Goal: Use online tool/utility: Utilize a website feature to perform a specific function

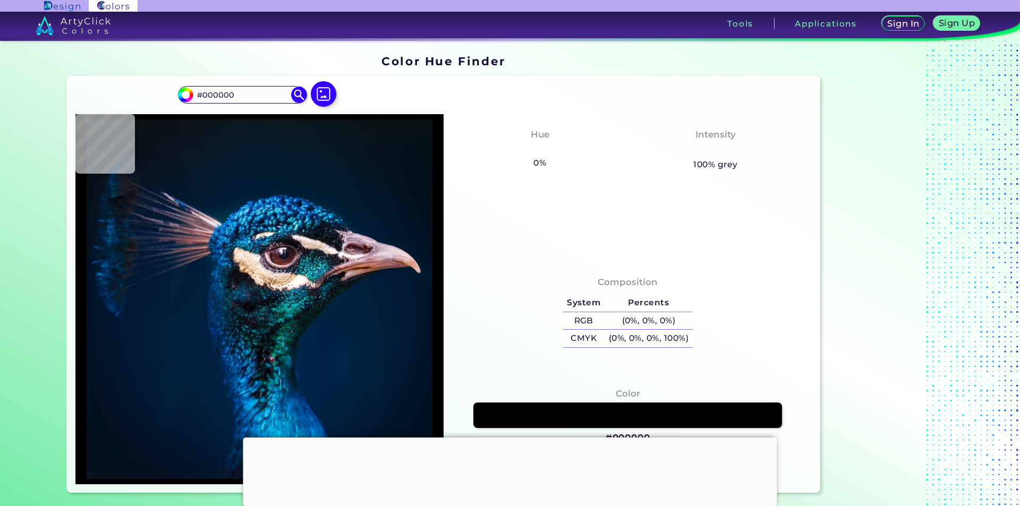
type input "#0a131a"
type input "#0A131A"
type input "#09131c"
type input "#09131C"
type input "#09141a"
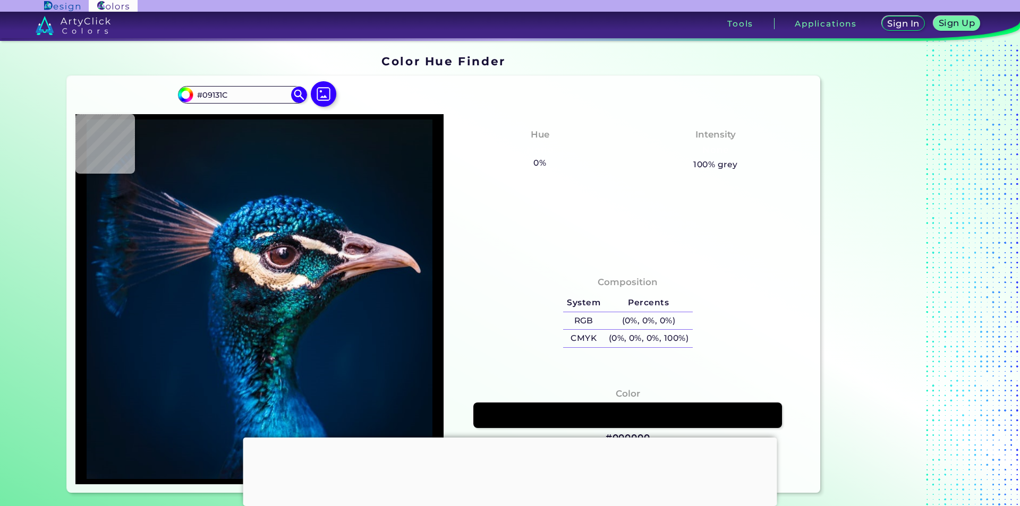
type input "#09141A"
type input "#09121c"
type input "#09121C"
type input "#06131c"
type input "#06131C"
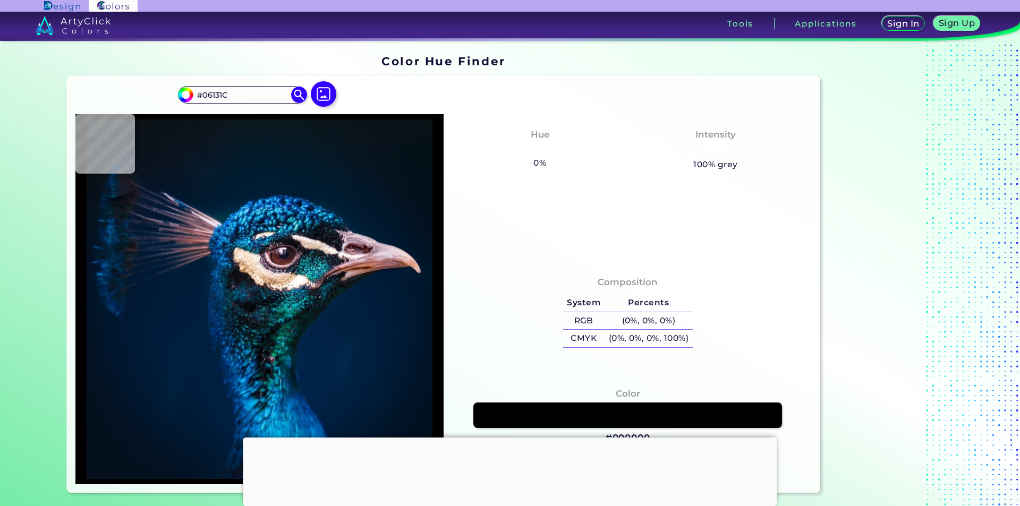
type input "#06121e"
type input "#06121E"
type input "#05121f"
type input "#05121F"
type input "#041320"
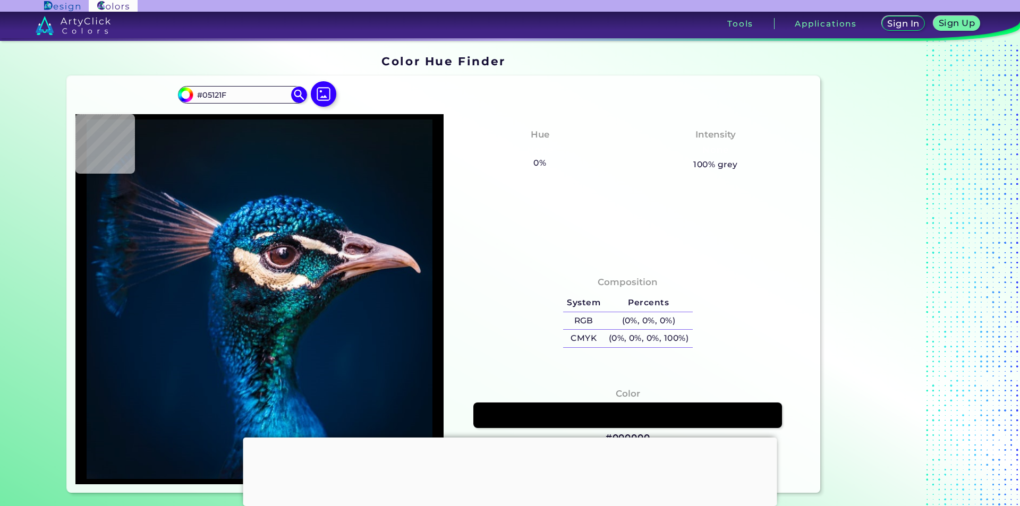
type input "#041320"
type input "#041421"
type input "#031627"
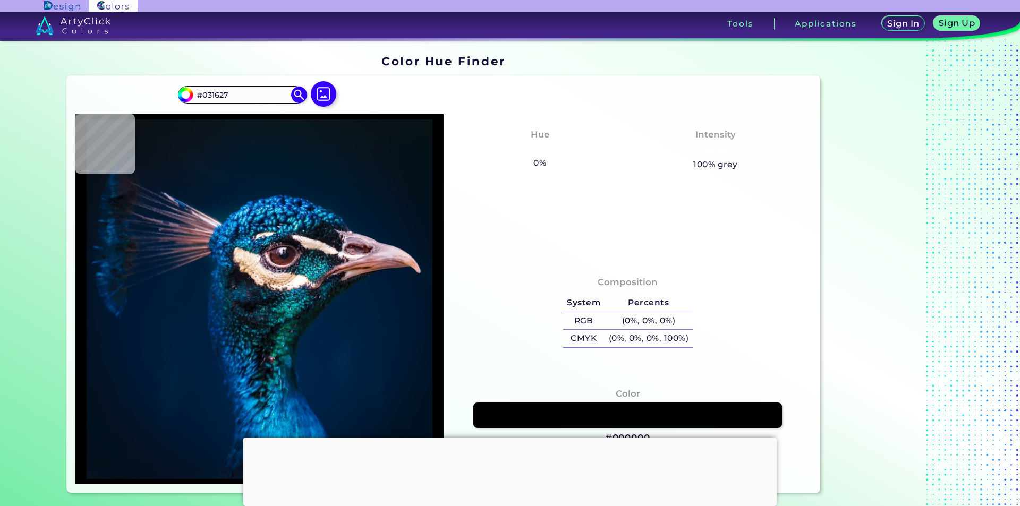
type input "#02172a"
type input "#02172A"
type input "#00192f"
type input "#00192F"
type input "#01243a"
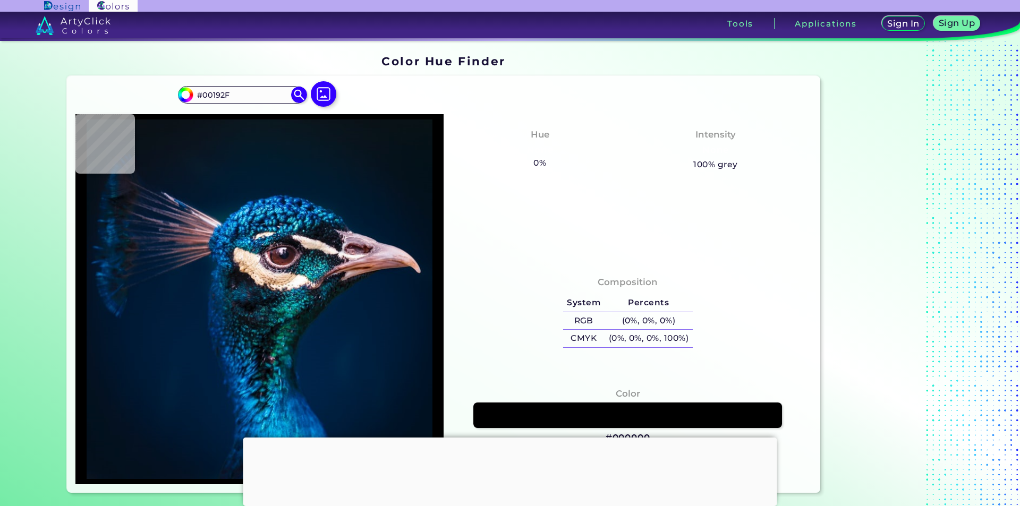
type input "#01243A"
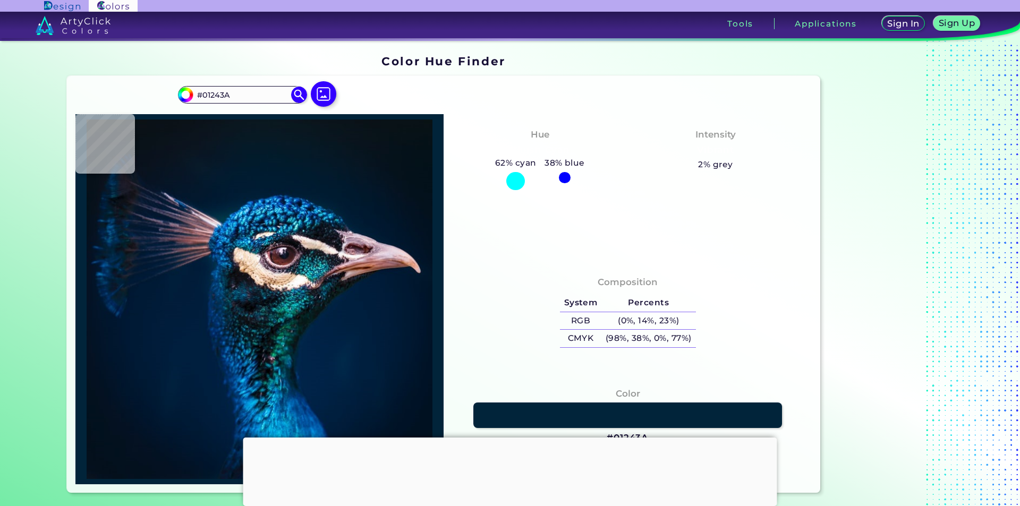
type input "#0b0c12"
type input "#0B0C12"
type input "#163239"
type input "#0e343d"
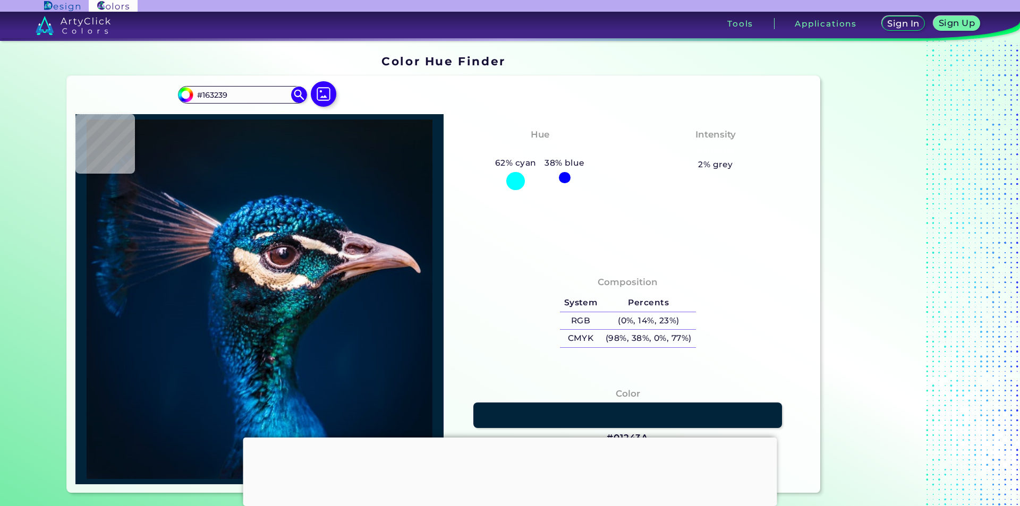
type input "#0E343D"
type input "#125c61"
type input "#125C61"
type input "#166c78"
type input "#166C78"
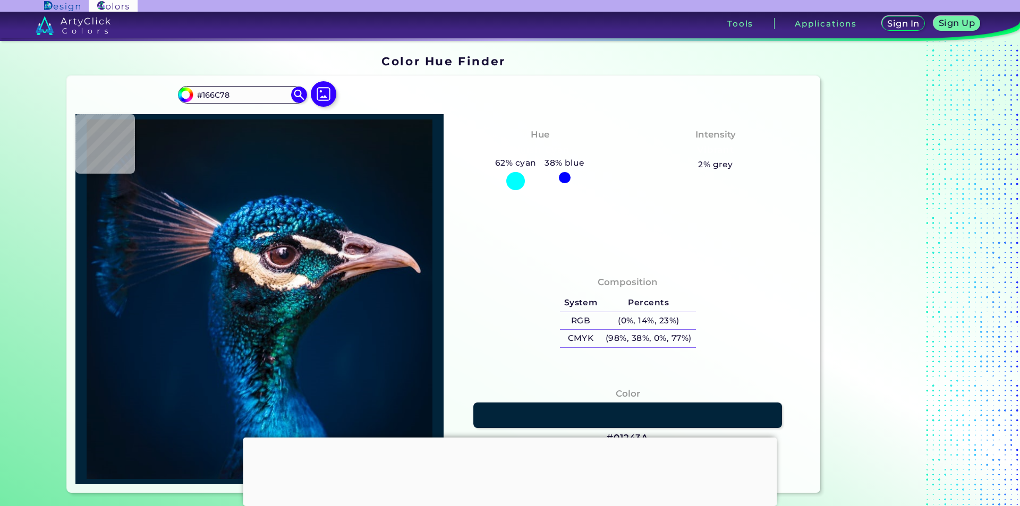
type input "#075365"
type input "#013b4f"
type input "#013B4F"
type input "#00283a"
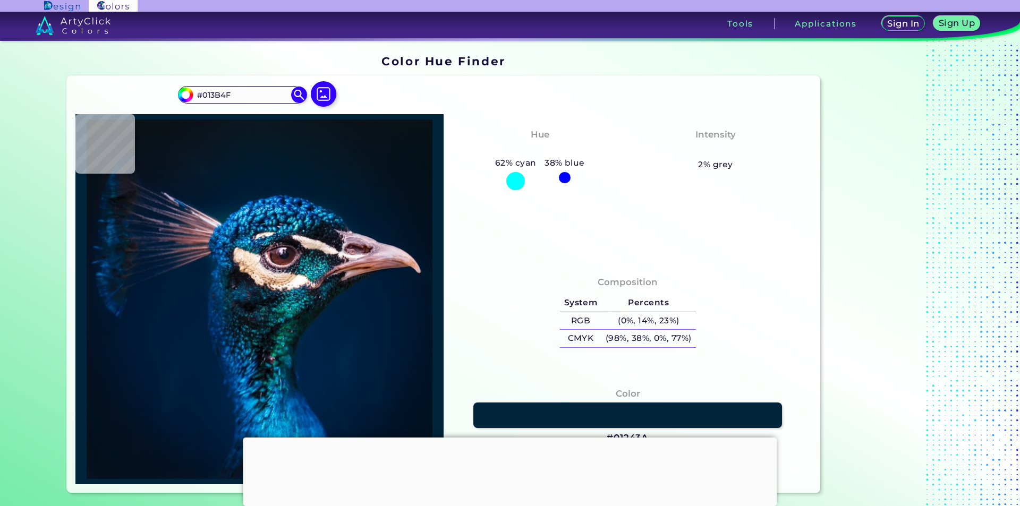
type input "#00283A"
type input "#044250"
type input "#196572"
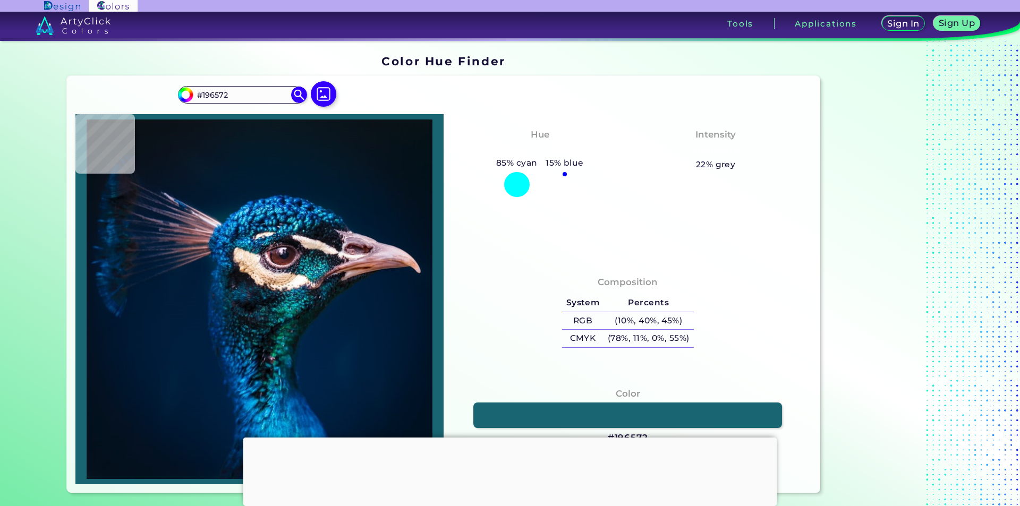
type input "#04616c"
type input "#04616C"
type input "#298b8f"
type input "#298B8F"
type input "#0c5e68"
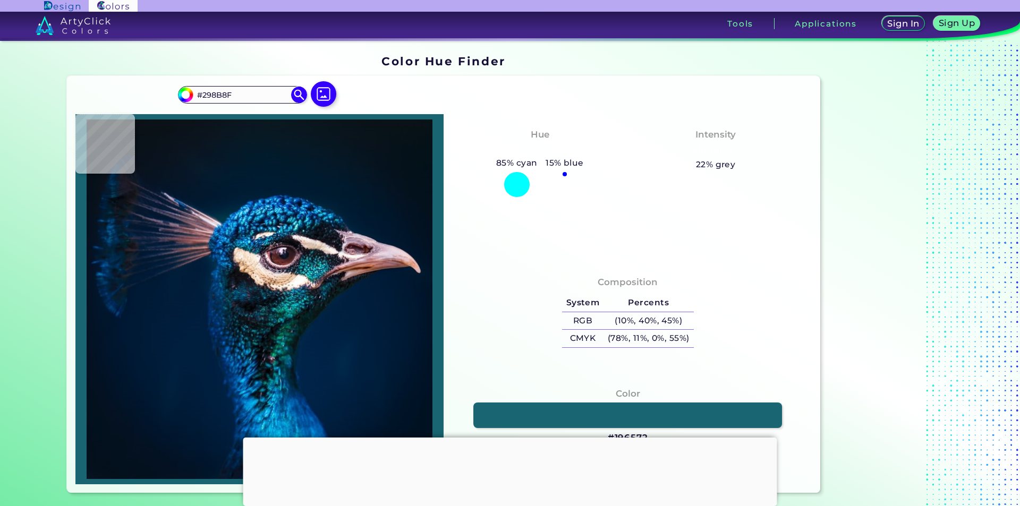
type input "#0C5E68"
type input "#10474d"
type input "#10474D"
type input "#215d69"
type input "#215D69"
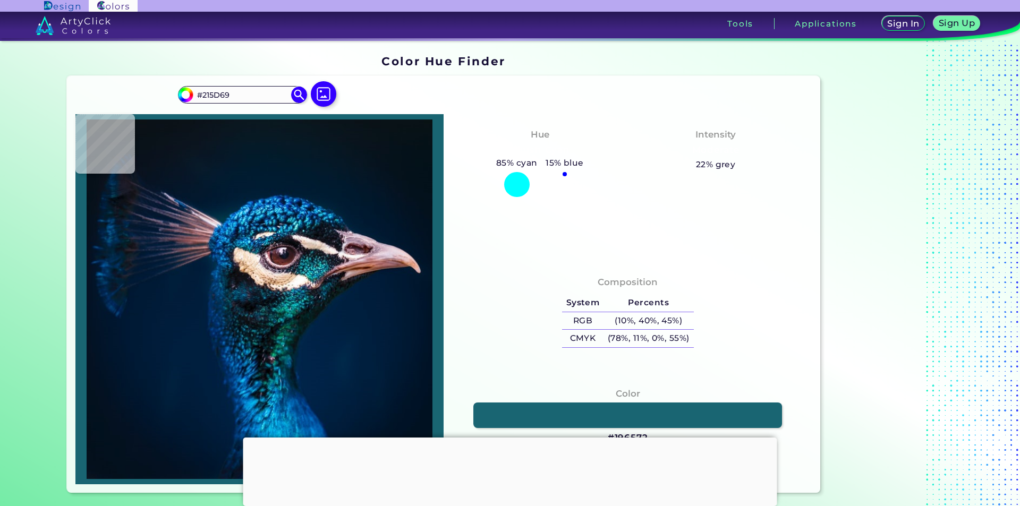
type input "#095564"
type input "#03182a"
type input "#03182A"
type input "#00232b"
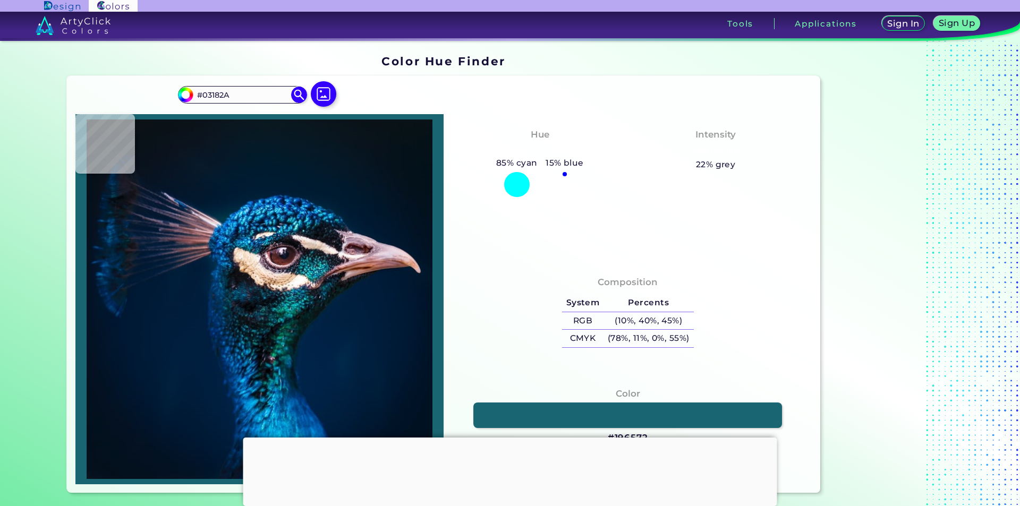
type input "#00232B"
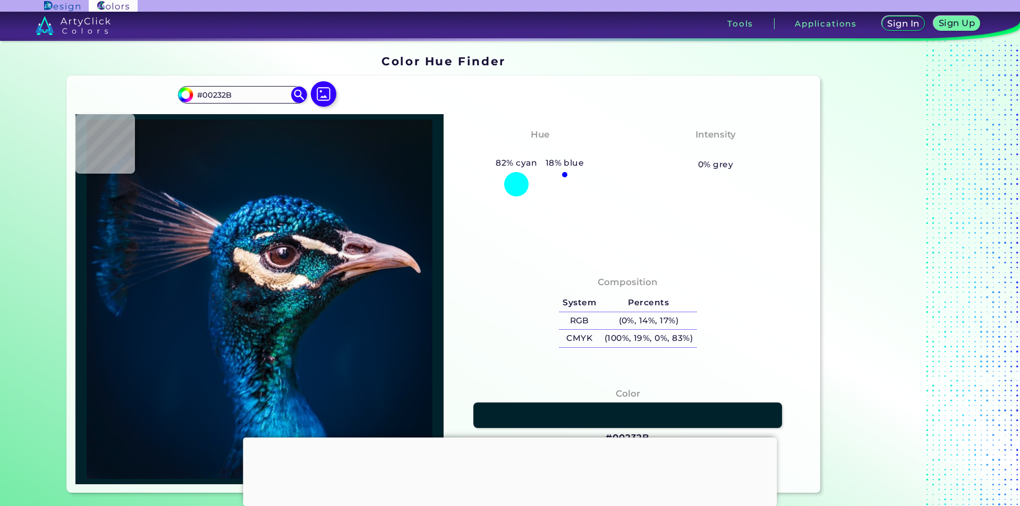
type input "#1a8380"
type input "#1A8380"
type input "#023a4a"
type input "#023A4A"
type input "#044855"
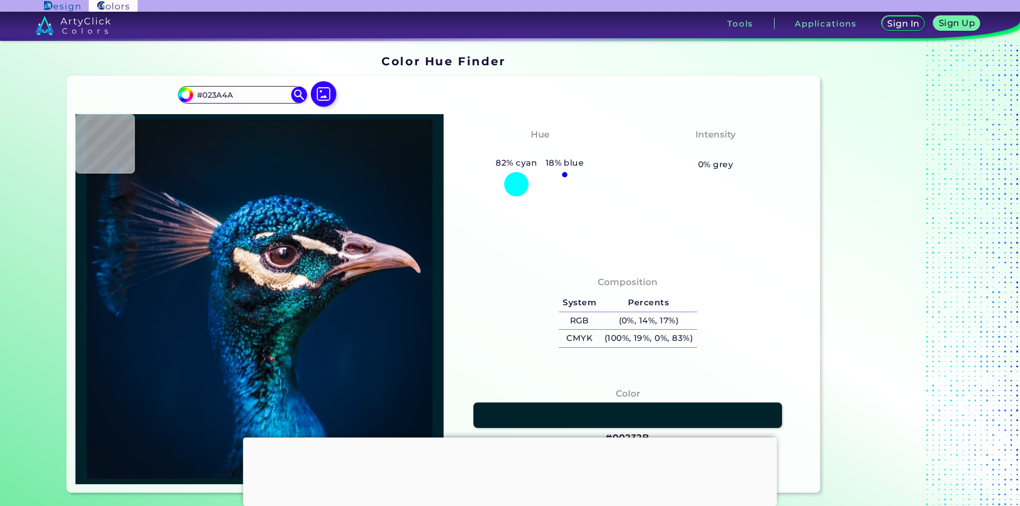
type input "#044855"
type input "#004250"
type input "#053f50"
type input "#053F50"
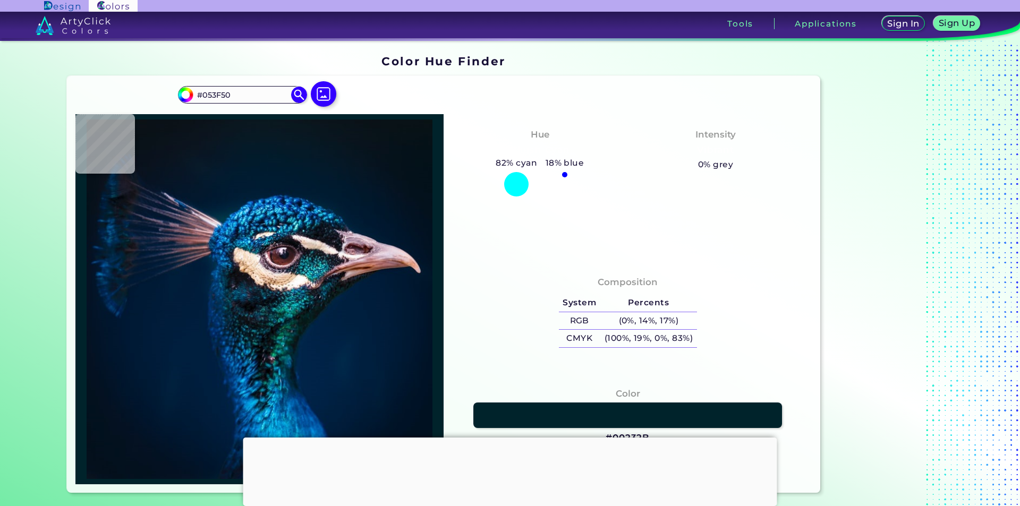
type input "#29535c"
type input "#29535C"
type input "#413c47"
type input "#413C47"
type input "#8d6c7d"
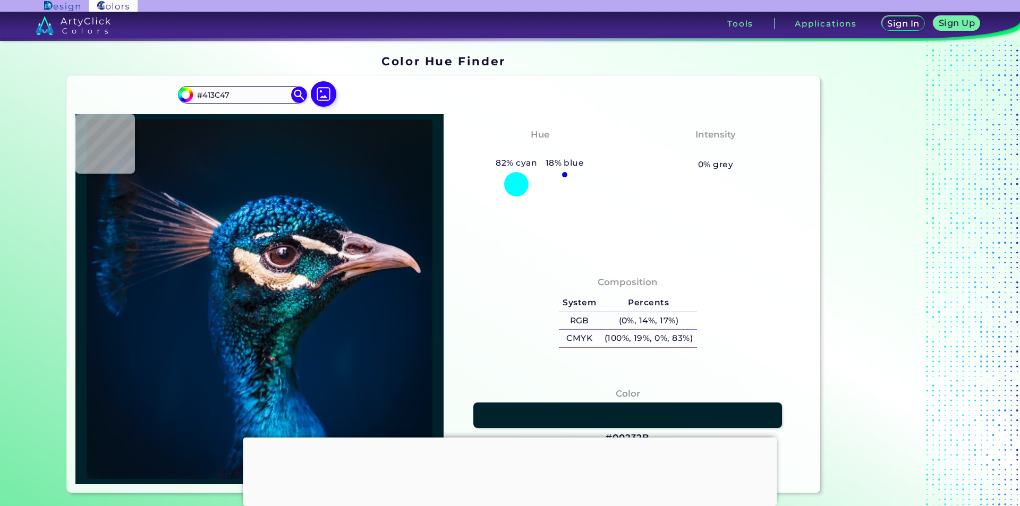
type input "#8D6C7D"
type input "#452837"
type input "#371f2f"
type input "#371F2F"
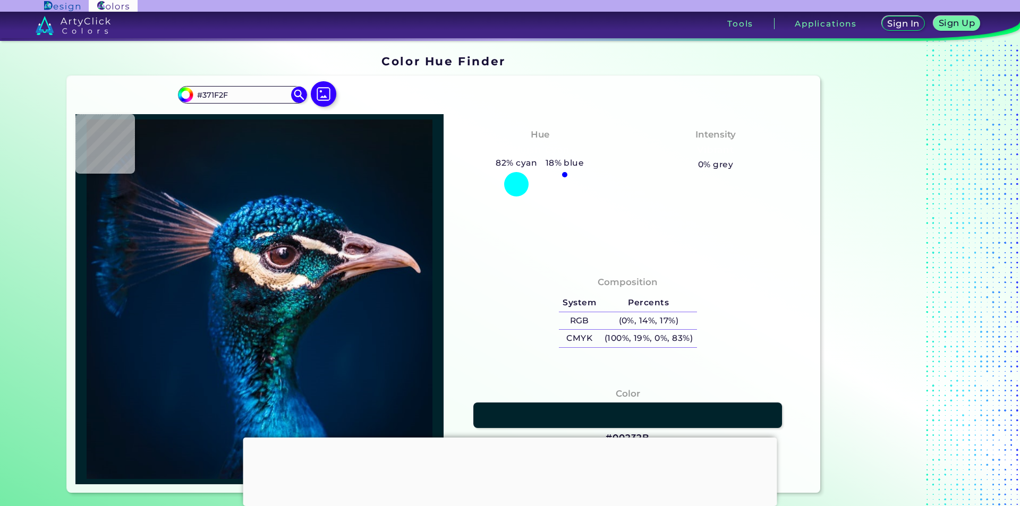
type input "#160812"
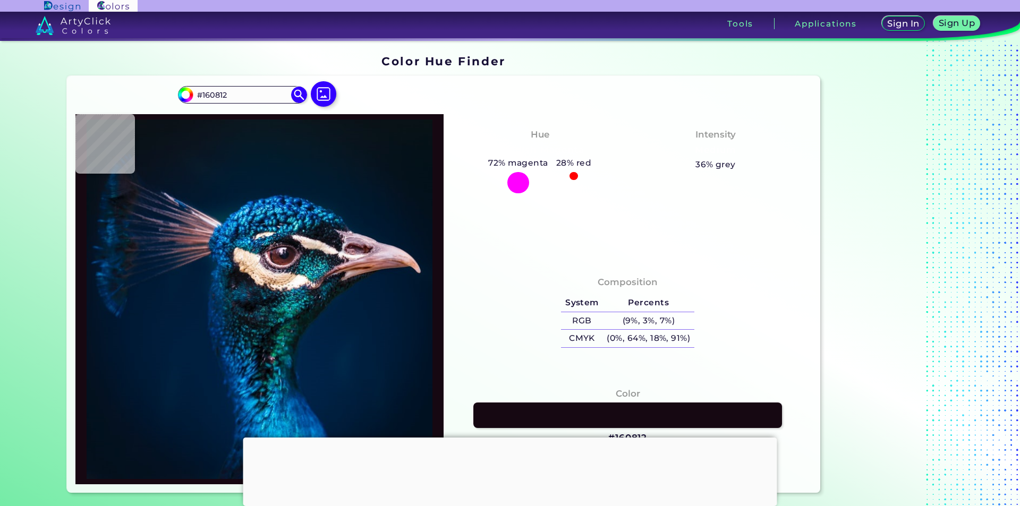
type input "#655963"
type input "#0d0913"
type input "#0D0913"
type input "#090913"
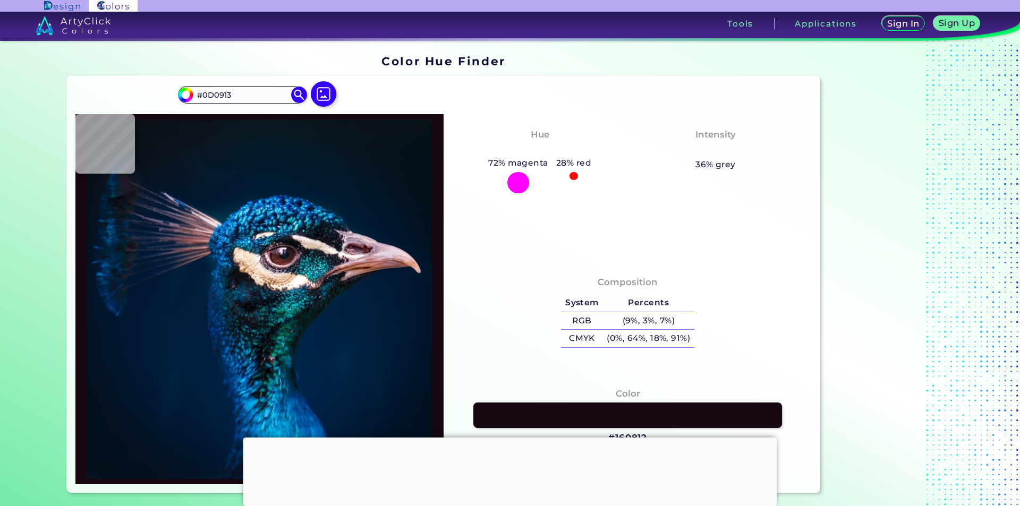
type input "#090913"
type input "#080b12"
type input "#080B12"
type input "#0e1014"
type input "#0E1014"
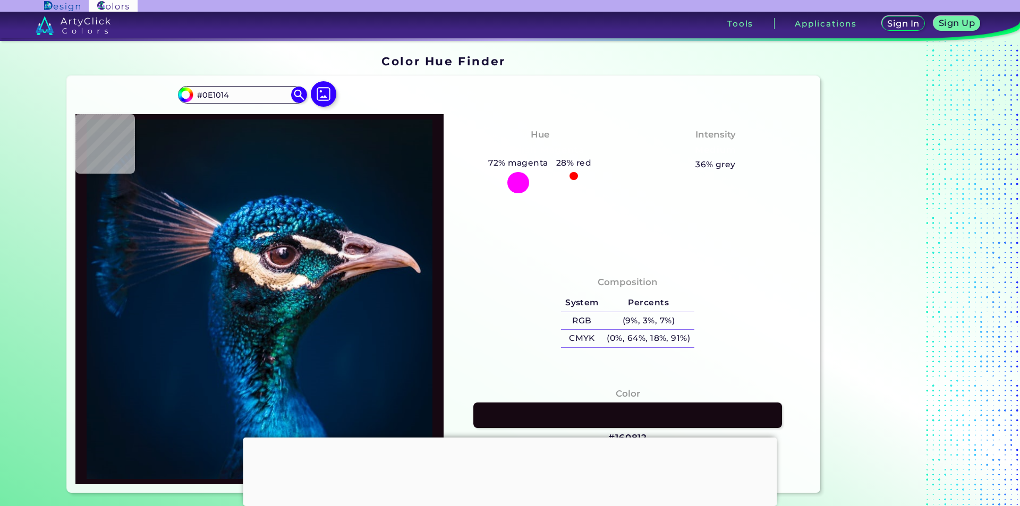
type input "#100c0f"
type input "#100C0F"
type input "#a69091"
type input "#A69091"
type input "#d2bdbc"
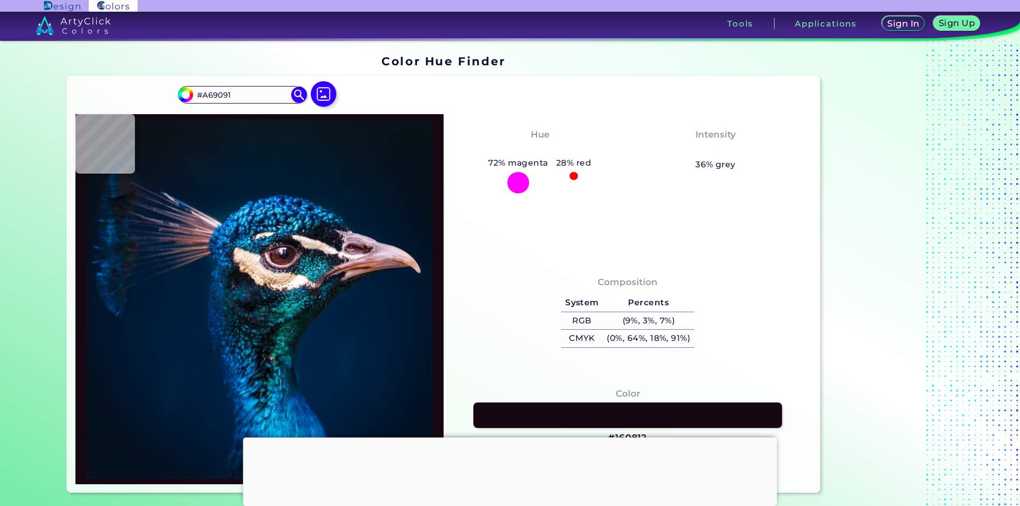
type input "#D2BDBC"
type input "#ead9d7"
type input "#EAD9D7"
type input "#f1e5e3"
type input "#F1E5E3"
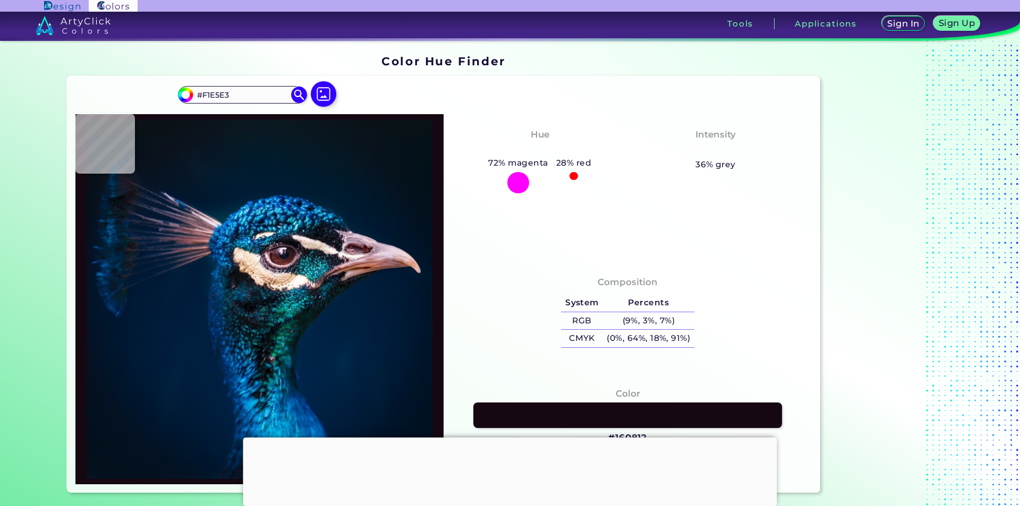
type input "#fbf4f1"
type input "#FBF4F1"
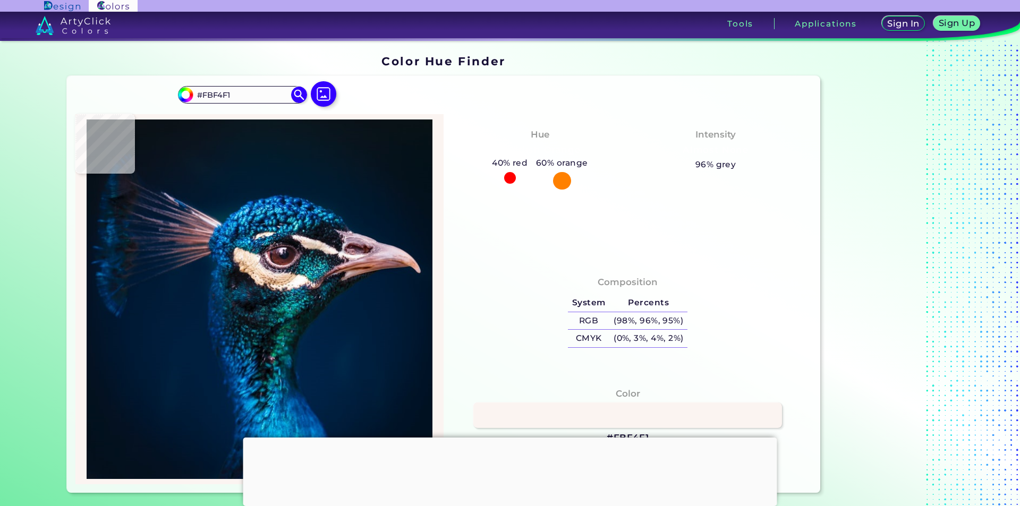
type input "#f4f2ef"
type input "#F4F2EF"
type input "#ead9d7"
type input "#EAD9D7"
type input "#0a0c11"
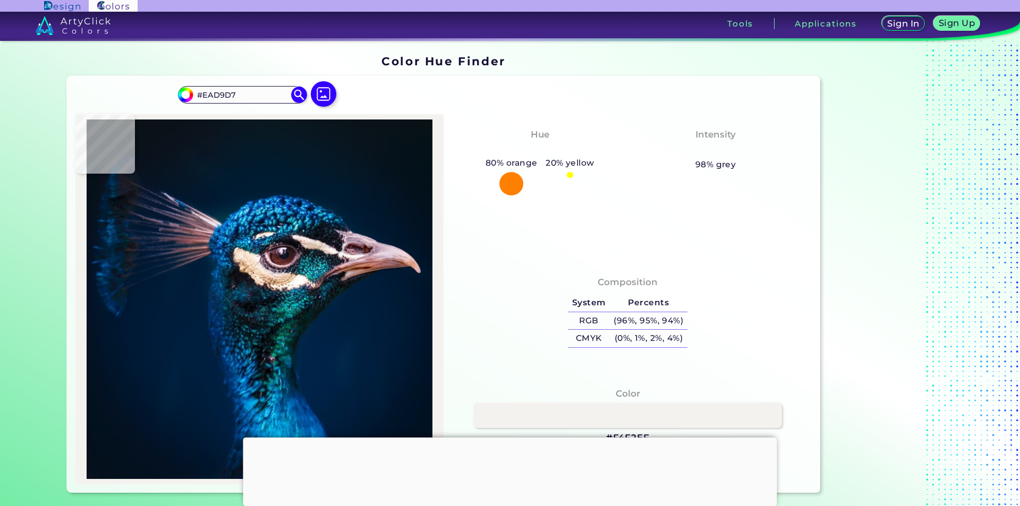
type input "#0A0C11"
type input "#1d0f19"
type input "#1D0F19"
type input "#271c24"
type input "#271C24"
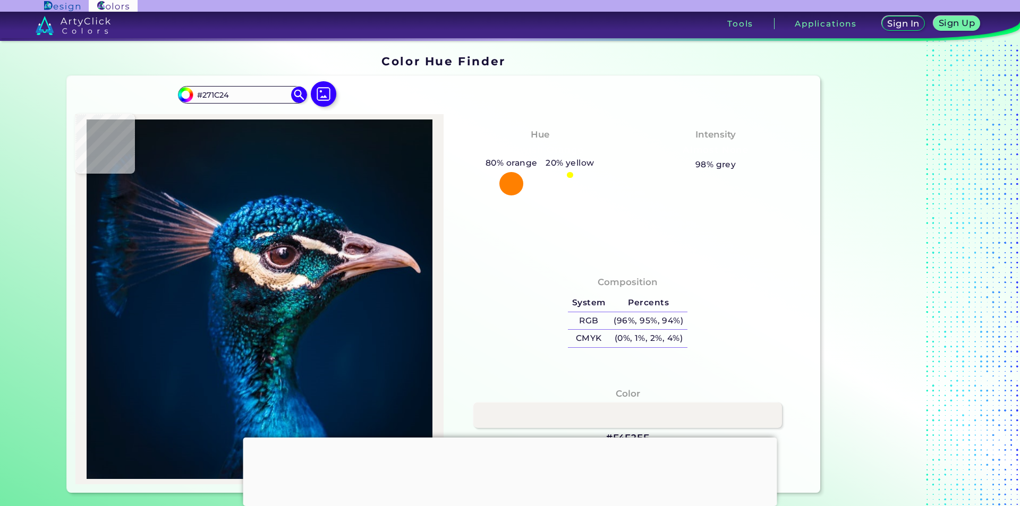
type input "#f1eae7"
type input "#F1EAE7"
type input "#186972"
type input "#005362"
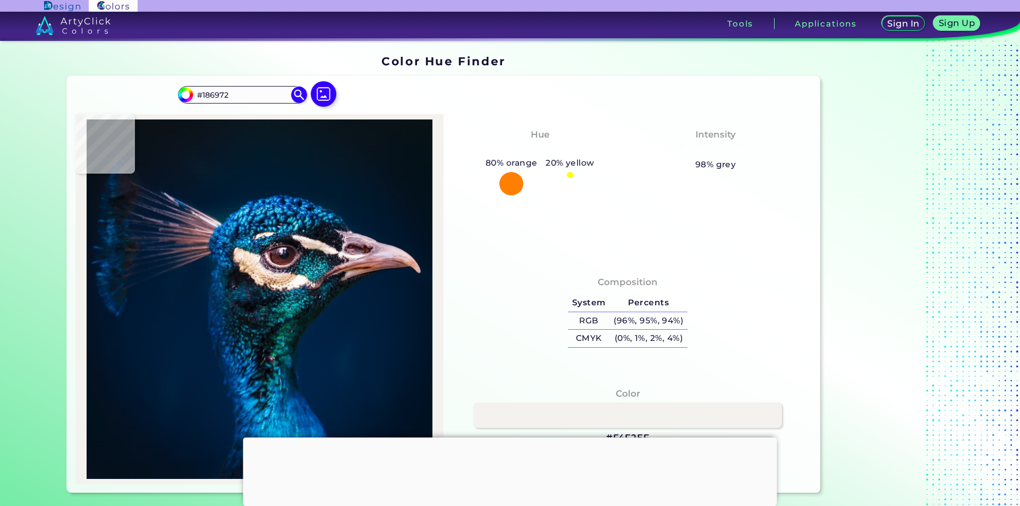
type input "#005362"
type input "#004e58"
type input "#004E58"
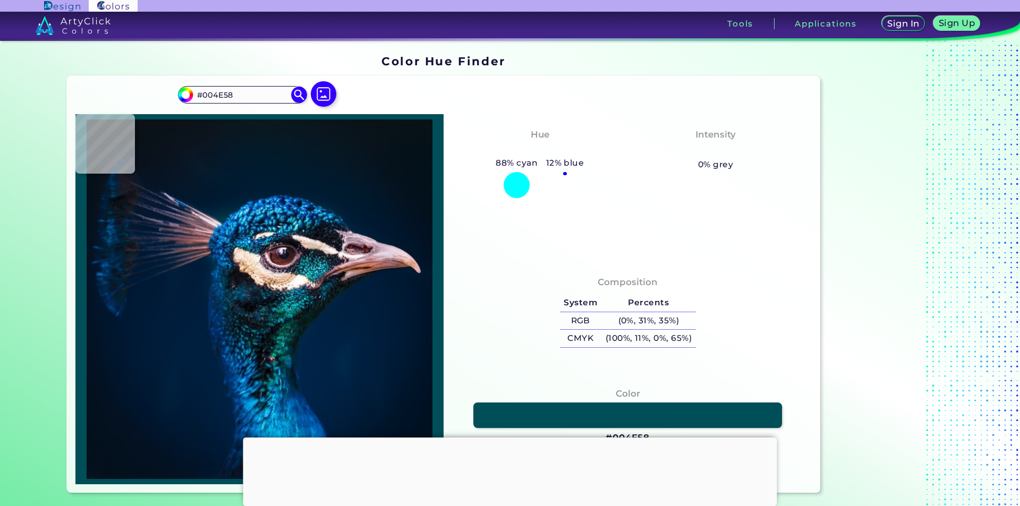
type input "#13998d"
type input "#13998D"
type input "#048188"
type input "#003b44"
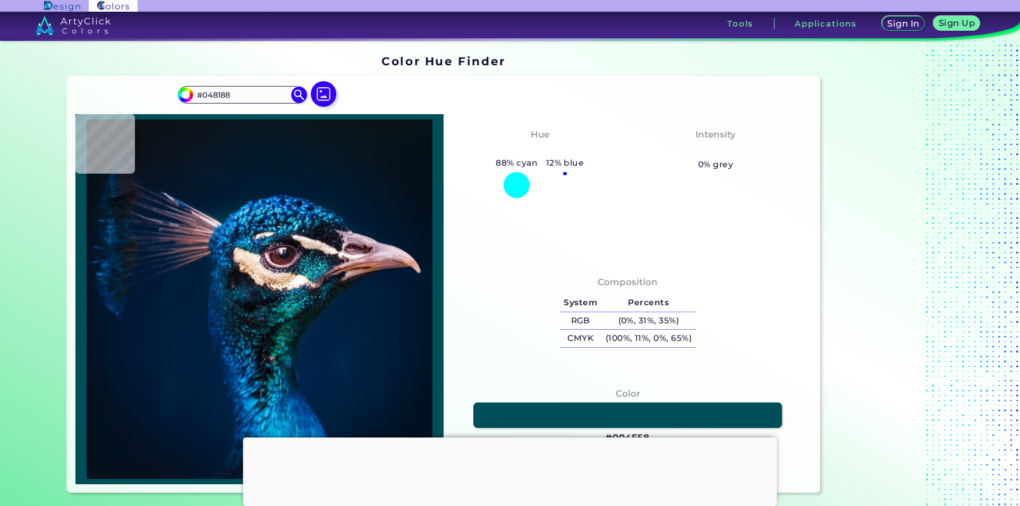
type input "#003B44"
type input "#021925"
type input "#013033"
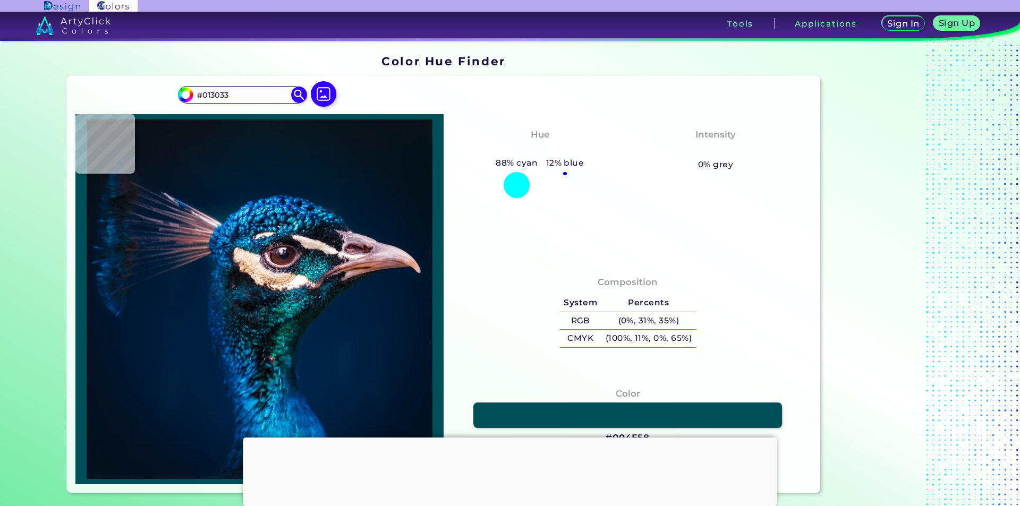
type input "#063d3a"
type input "#063D3A"
type input "#0a6c57"
type input "#0A6C57"
type input "#037f64"
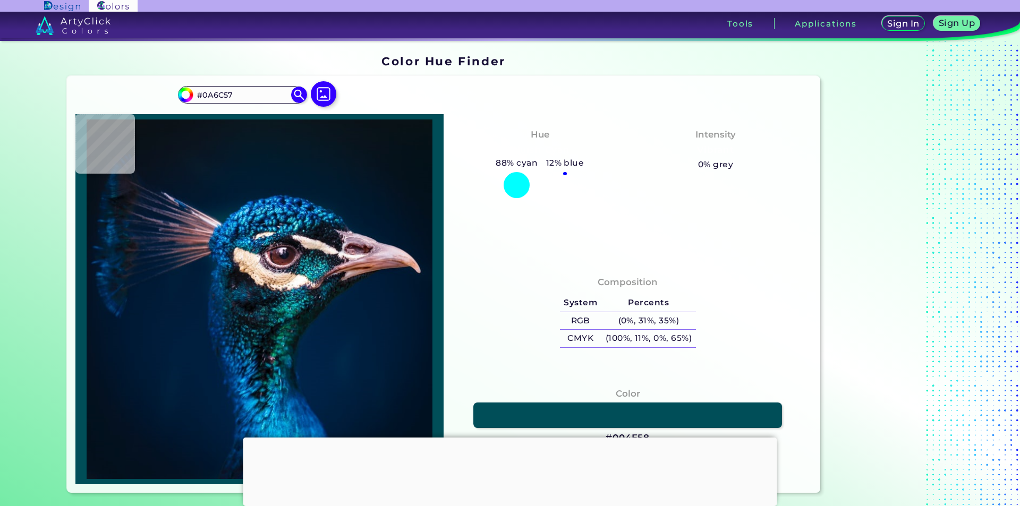
type input "#037F64"
type input "#014344"
type input "#026973"
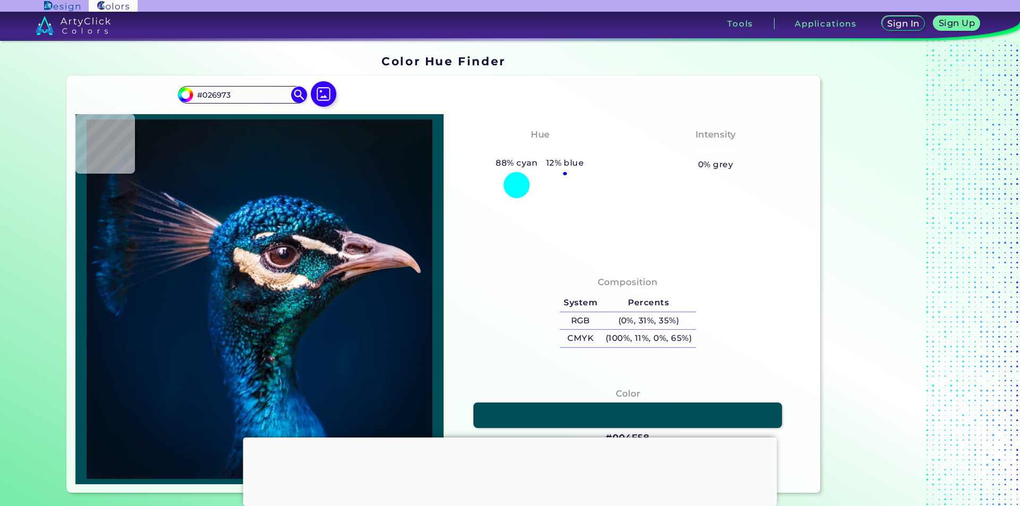
type input "#05433b"
type input "#05433B"
type input "#075642"
type input "#127a69"
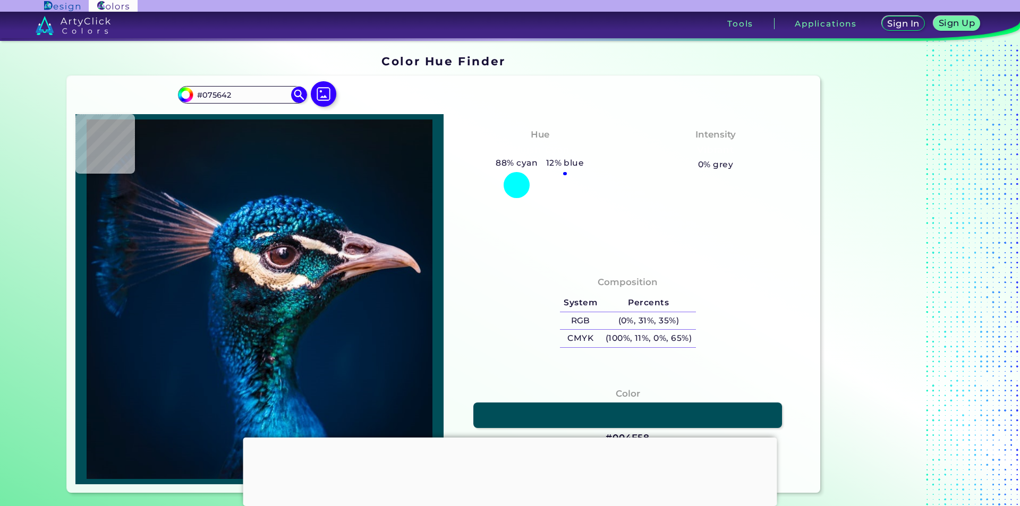
type input "#127A69"
type input "#0c777b"
type input "#0C777B"
type input "#117d6a"
type input "#117D6A"
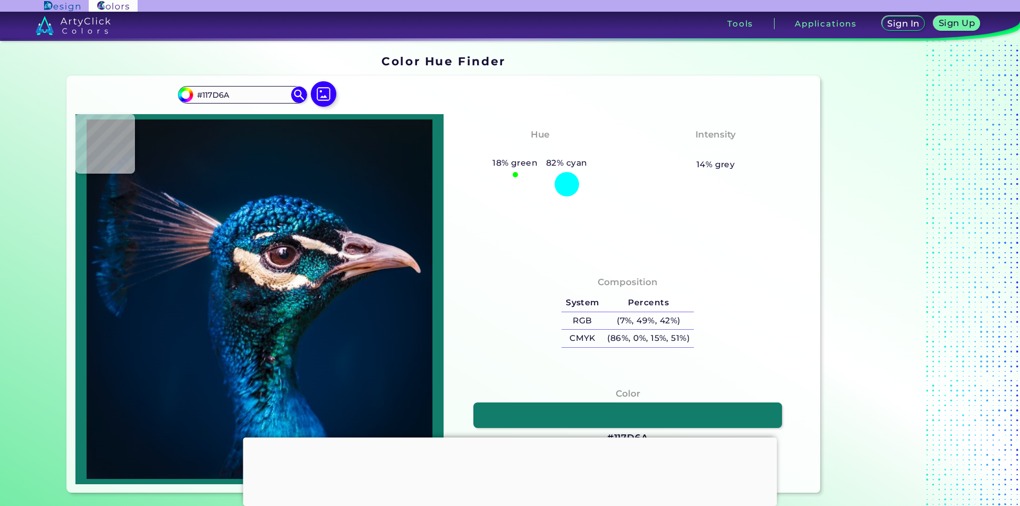
type input "#04625f"
type input "#04625F"
type input "#0677a2"
type input "#0677A2"
type input "#00293b"
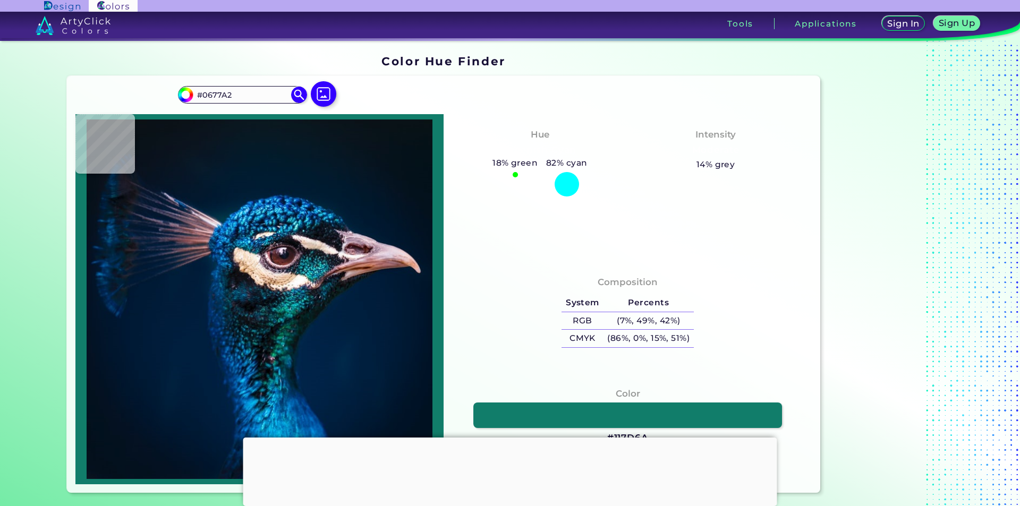
type input "#00293B"
type input "#098188"
type input "#0b8dbc"
type input "#0B8DBC"
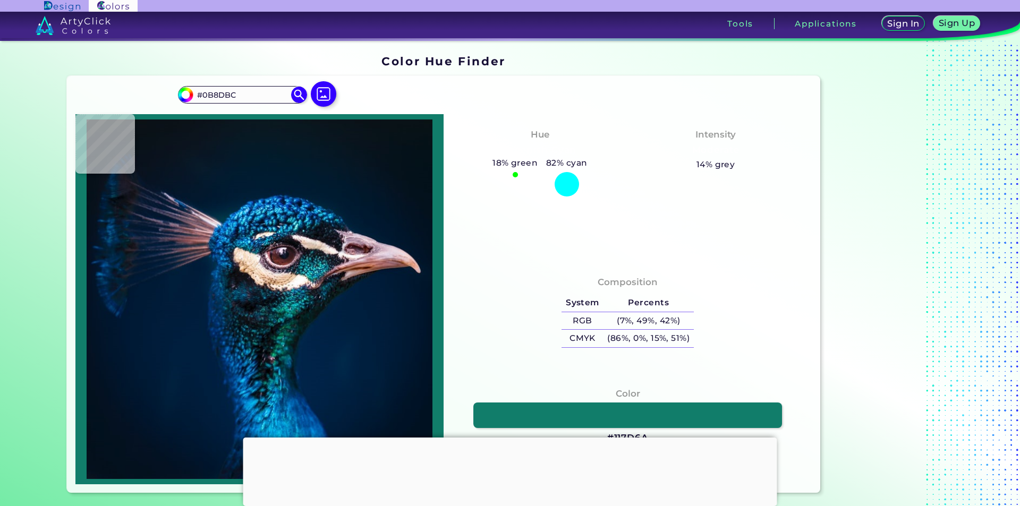
type input "#024d67"
type input "#024D67"
type input "#22b4d2"
type input "#22B4D2"
type input "#076183"
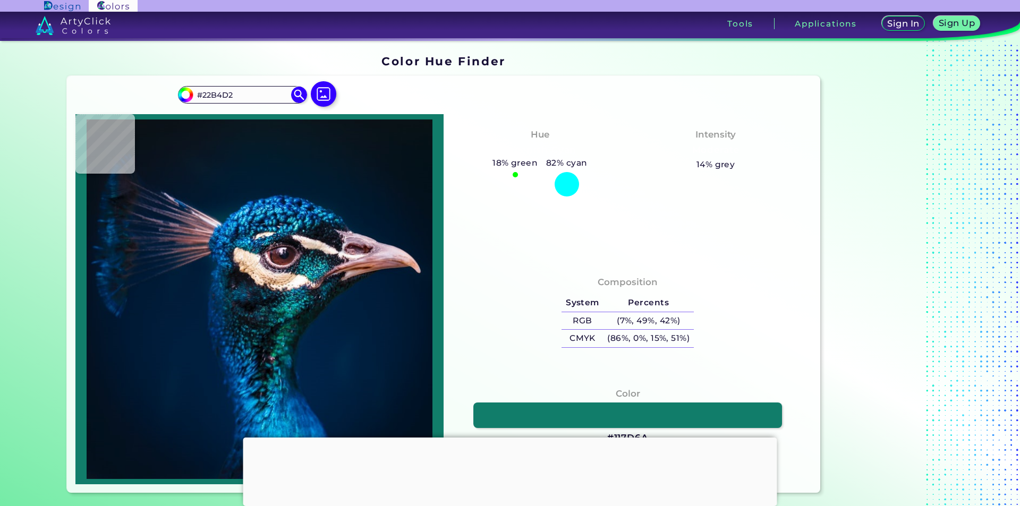
type input "#076183"
type input "#003a5b"
type input "#003A5B"
type input "#02486b"
type input "#02486B"
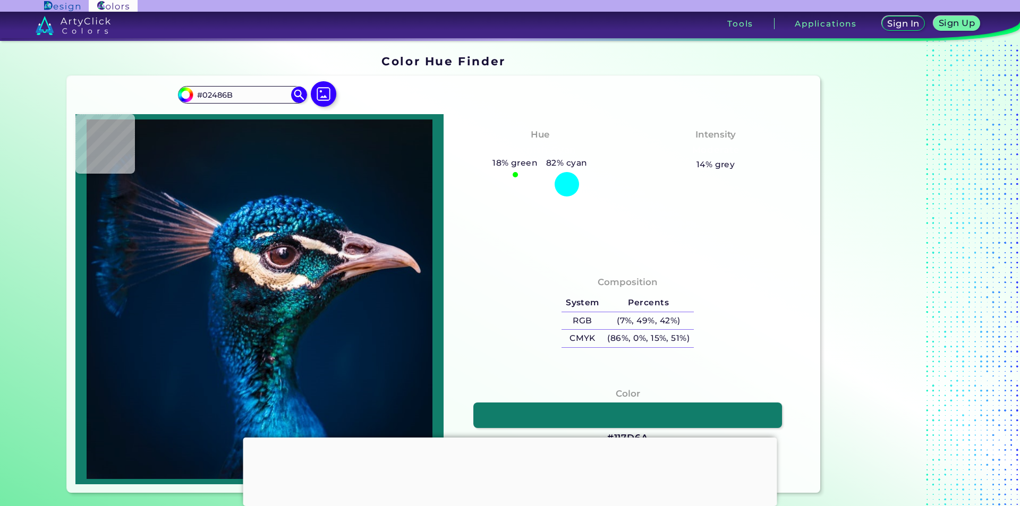
type input "#045a88"
type input "#045A88"
type input "#00436a"
type input "#00436A"
type input "#03487a"
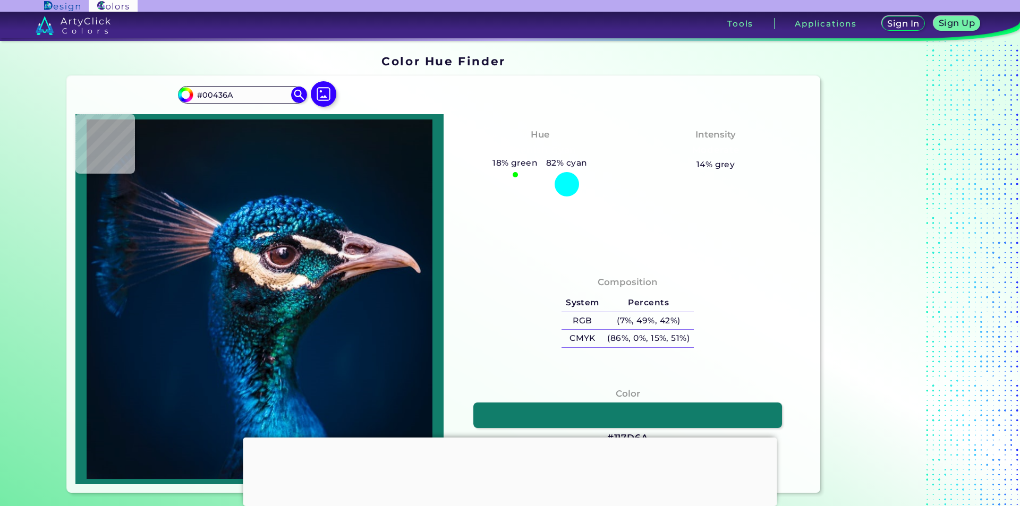
type input "#03487A"
type input "#034f81"
type input "#034F81"
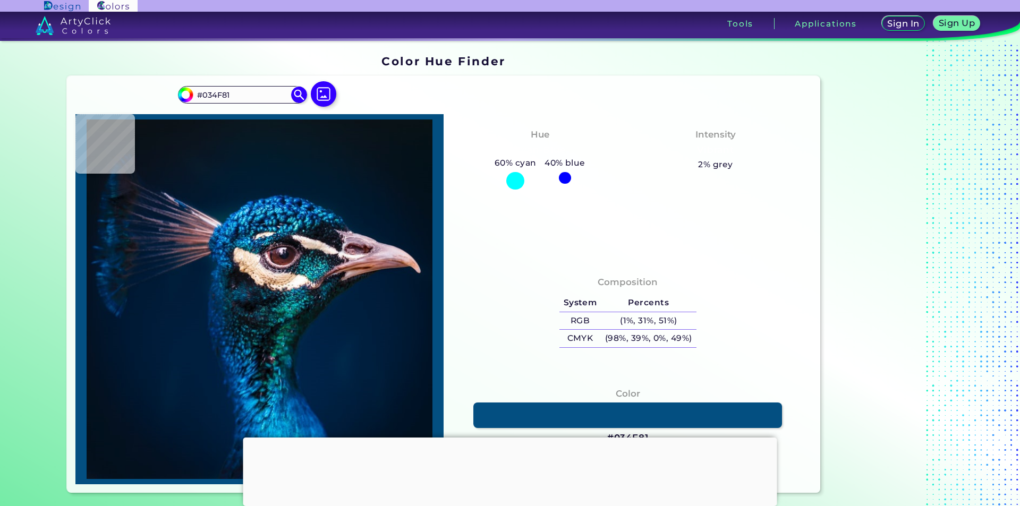
type input "#004d86"
type input "#004D86"
type input "#015b9e"
type input "#015B9E"
type input "#077cc7"
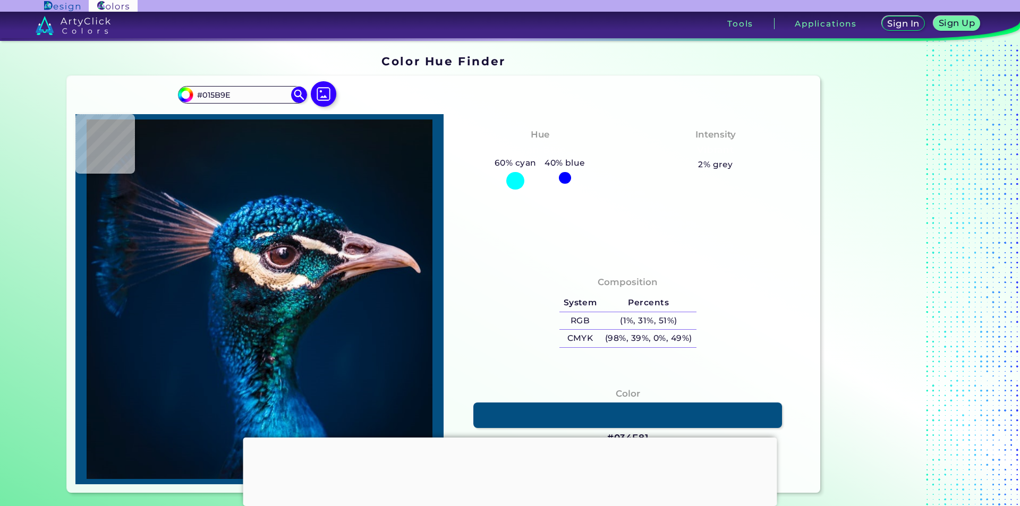
type input "#077CC7"
type input "#005da3"
type input "#005DA3"
type input "#004a8f"
type input "#004A8F"
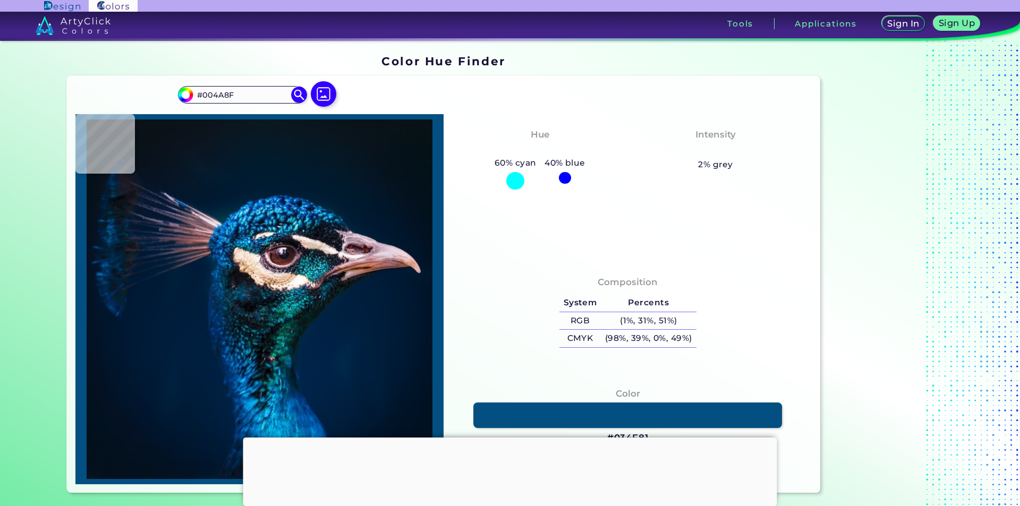
type input "#025aa2"
type input "#025AA2"
type input "#0362a7"
type input "#0362A7"
type input "#015395"
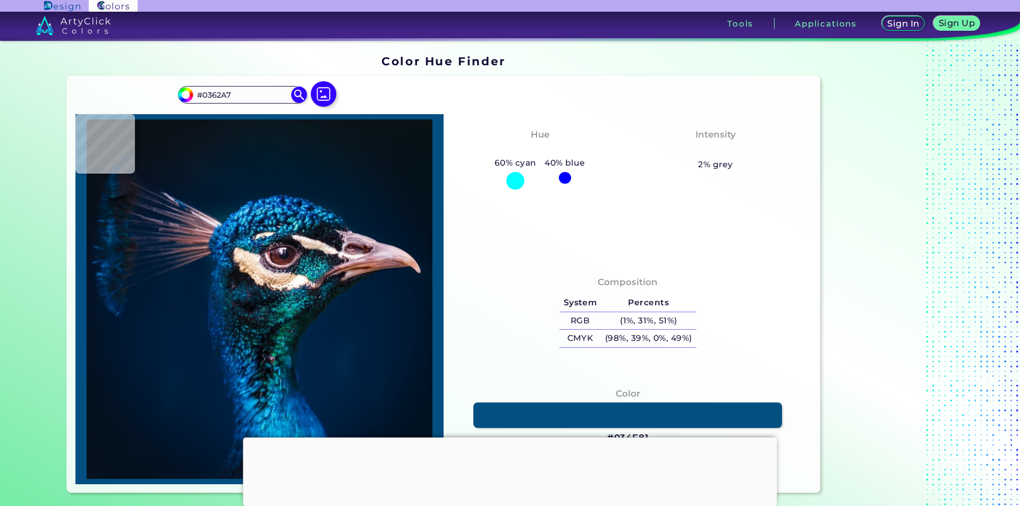
type input "#015395"
type input "#005296"
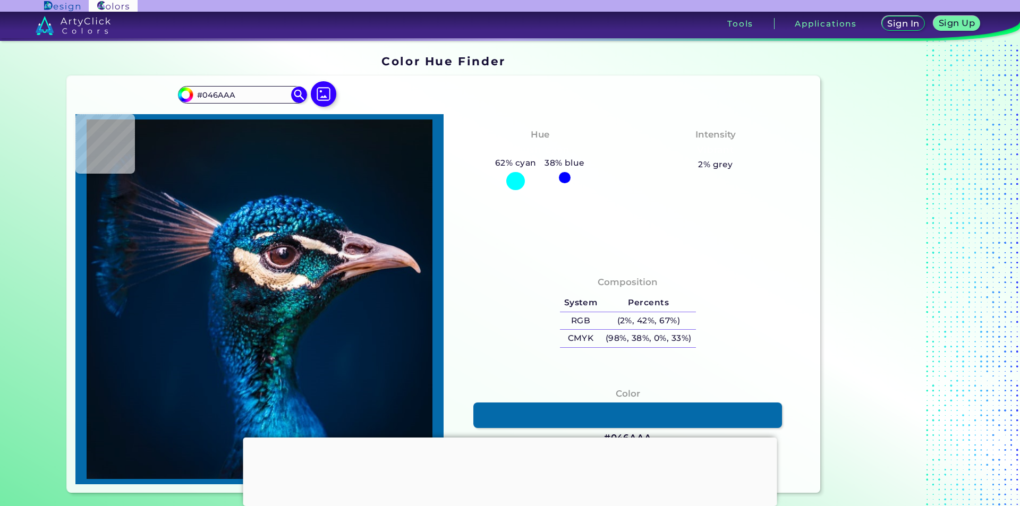
click at [295, 418] on img at bounding box center [259, 299] width 357 height 360
drag, startPoint x: 237, startPoint y: 94, endPoint x: 194, endPoint y: 94, distance: 43.6
click at [194, 94] on input "#046AAA" at bounding box center [242, 95] width 99 height 14
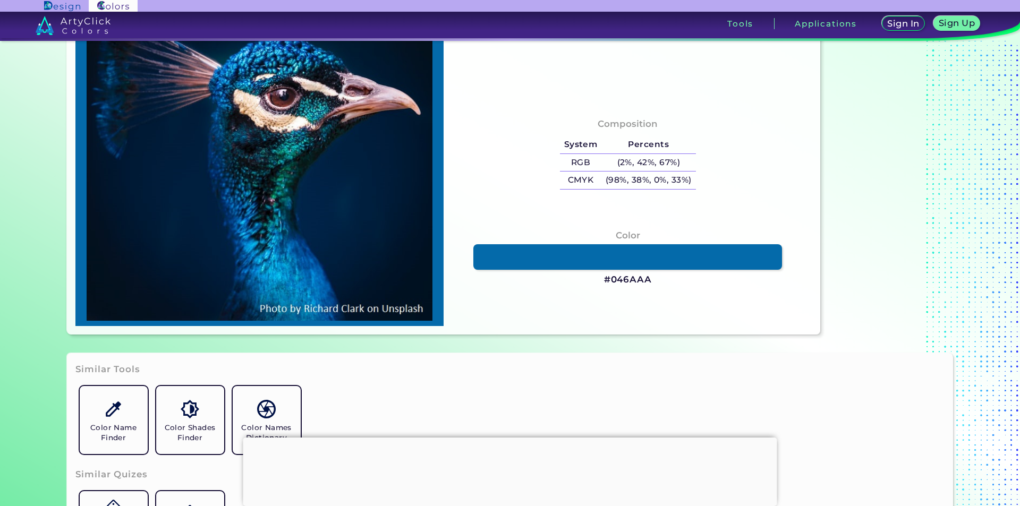
scroll to position [159, 0]
